Goal: Find specific page/section: Find specific page/section

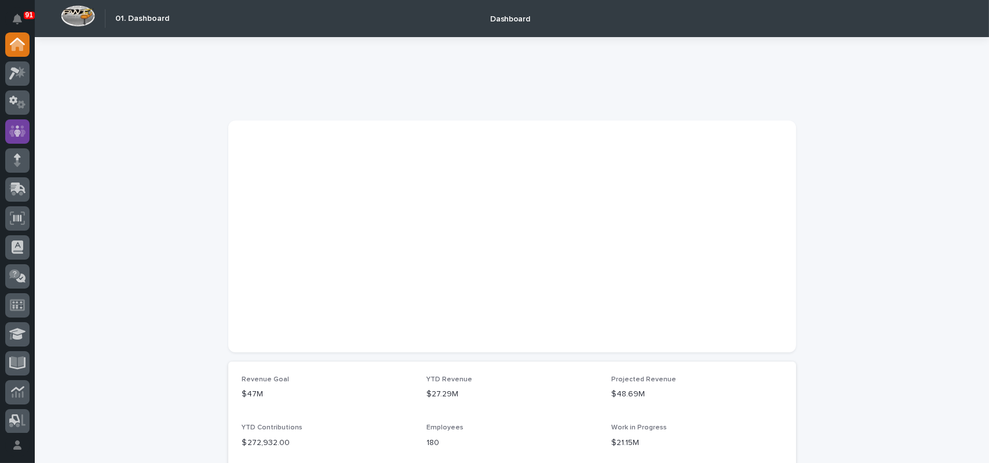
click at [17, 134] on icon at bounding box center [17, 131] width 7 height 12
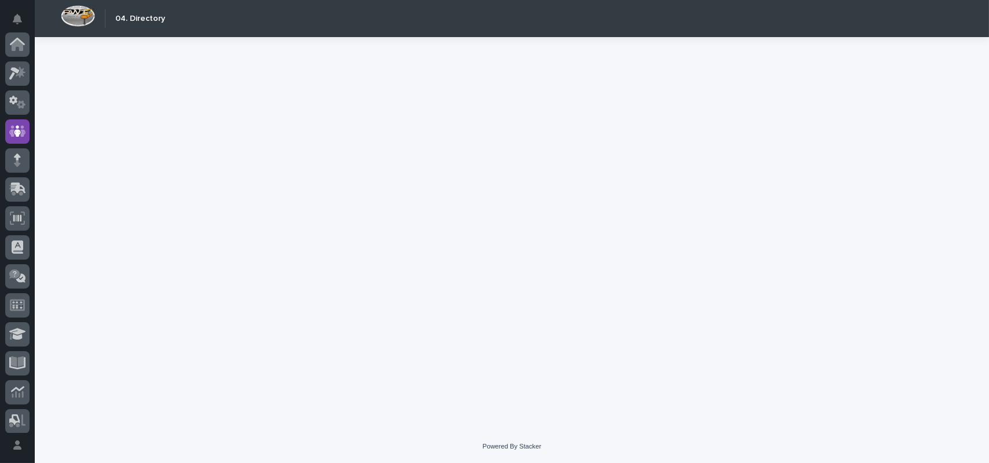
scroll to position [87, 0]
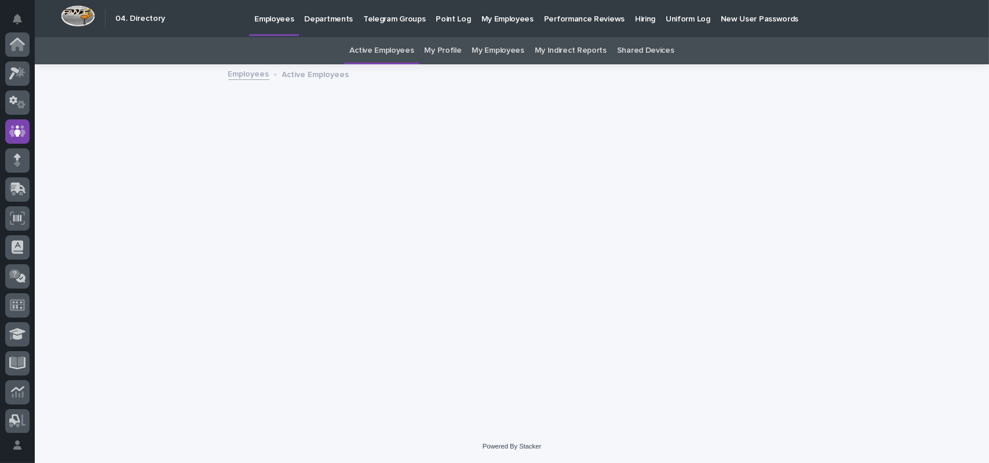
scroll to position [87, 0]
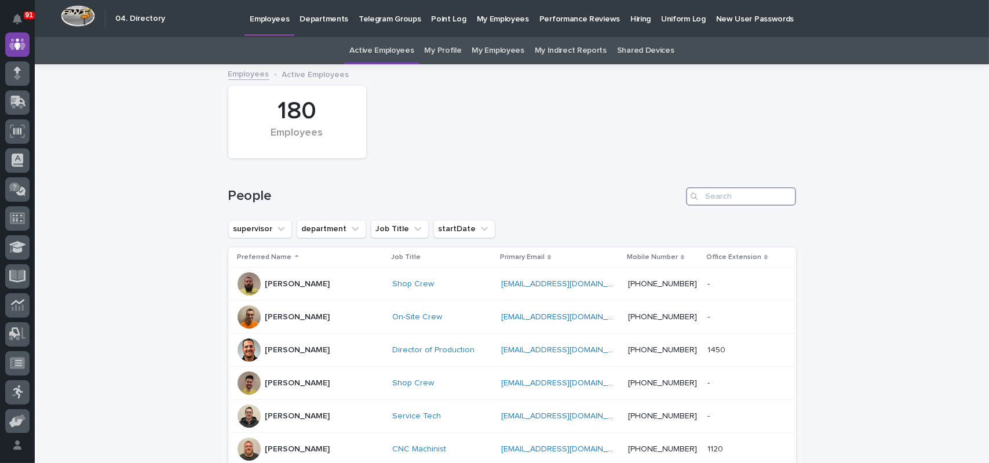
click at [753, 192] on input "Search" at bounding box center [741, 196] width 110 height 19
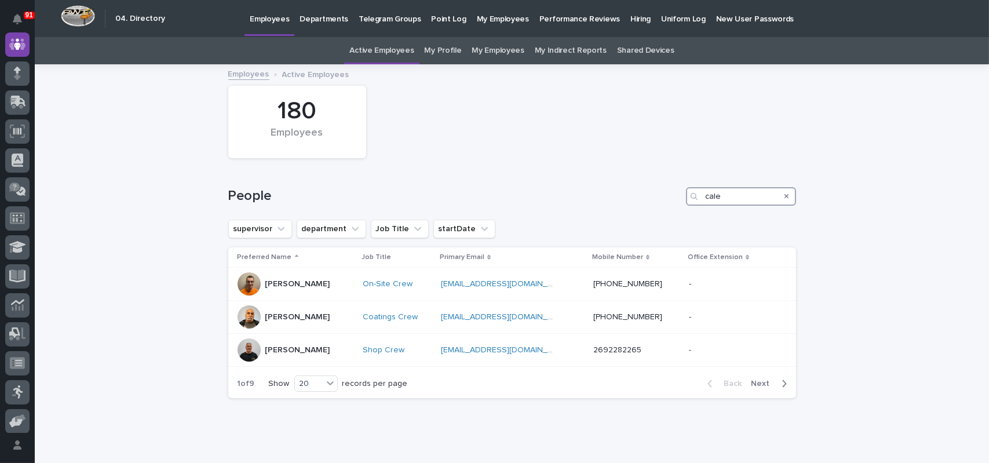
type input "caleb"
